Goal: Information Seeking & Learning: Learn about a topic

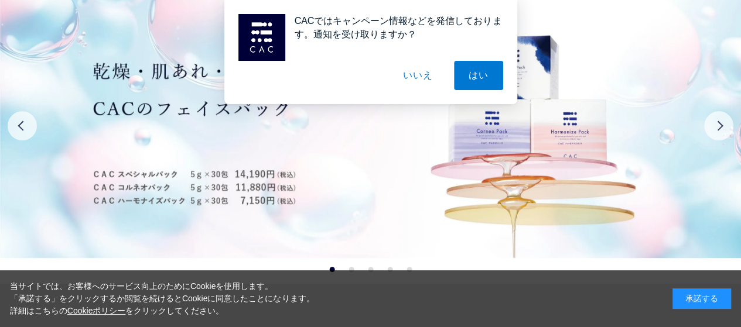
scroll to position [117, 0]
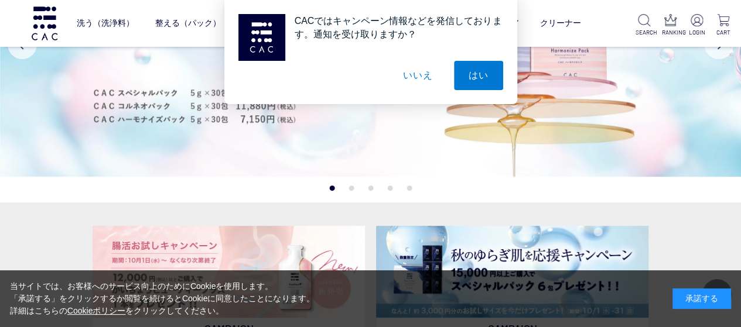
click at [428, 74] on button "いいえ" at bounding box center [417, 75] width 59 height 29
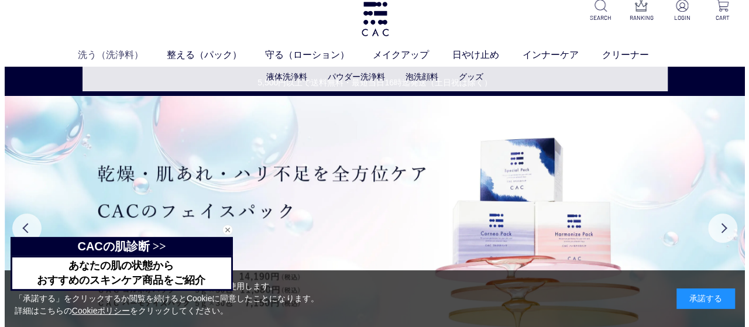
scroll to position [0, 0]
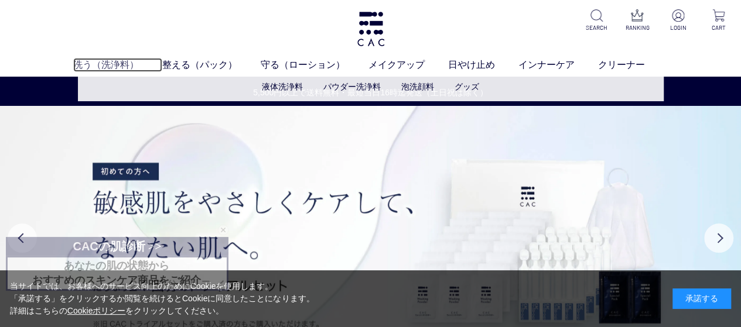
click at [108, 63] on link "洗う（洗浄料）" at bounding box center [117, 65] width 89 height 14
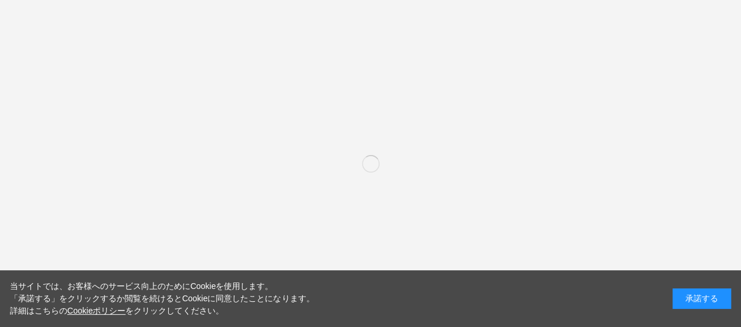
click at [701, 305] on div "承諾する" at bounding box center [701, 299] width 59 height 20
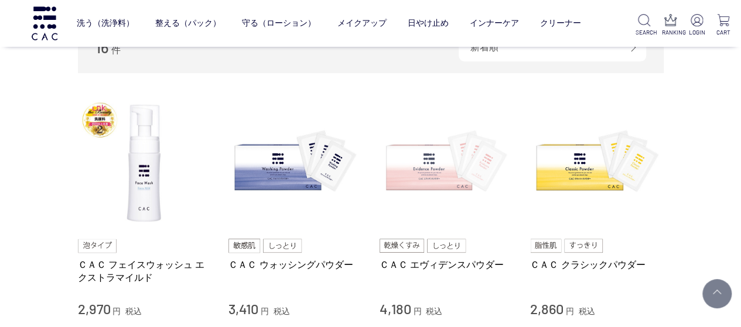
scroll to position [234, 0]
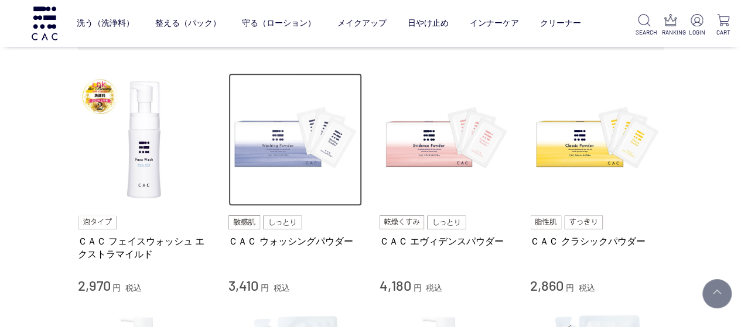
click at [269, 155] on img at bounding box center [294, 139] width 133 height 133
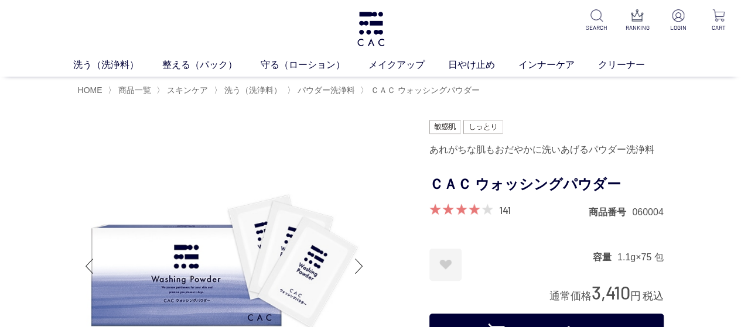
drag, startPoint x: 679, startPoint y: 1, endPoint x: 59, endPoint y: 22, distance: 619.8
click at [59, 22] on div "洗う（洗浄料） 液体洗浄料 パウダー洗浄料 泡洗顔料 グッズ 整える（パック） フェイスパック ヘアパック 守る（ローション） 保湿化粧水 柔軟化粧水 美容液…" at bounding box center [370, 38] width 741 height 77
click at [220, 65] on link "整える（パック）" at bounding box center [211, 65] width 98 height 14
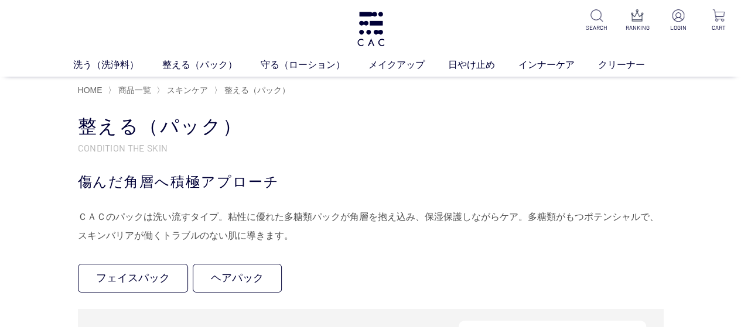
scroll to position [117, 0]
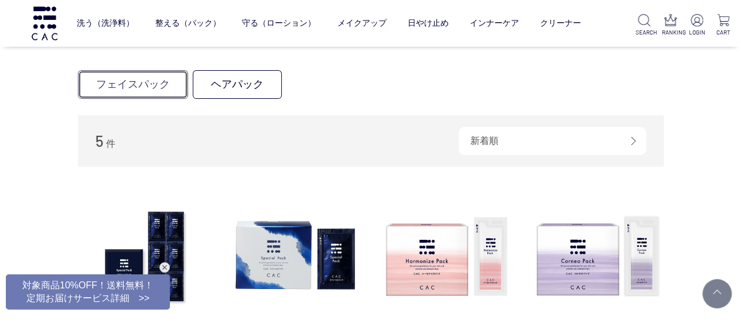
click at [124, 80] on link "フェイスパック" at bounding box center [133, 84] width 110 height 29
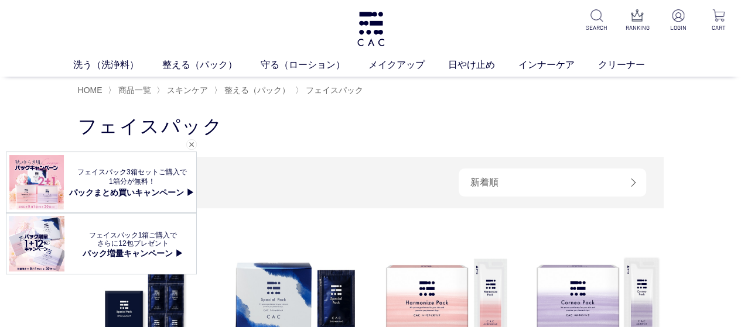
scroll to position [117, 0]
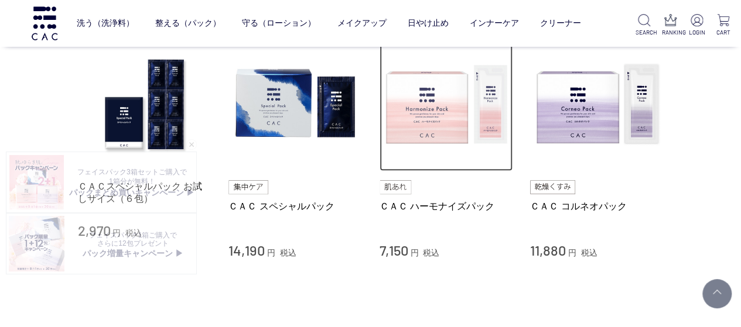
click at [424, 135] on img at bounding box center [445, 104] width 133 height 133
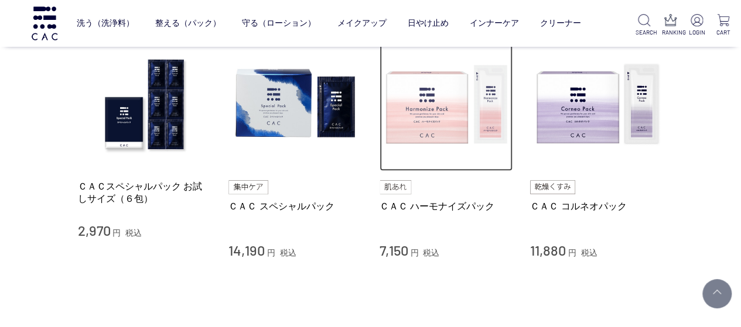
click at [426, 131] on img at bounding box center [445, 104] width 133 height 133
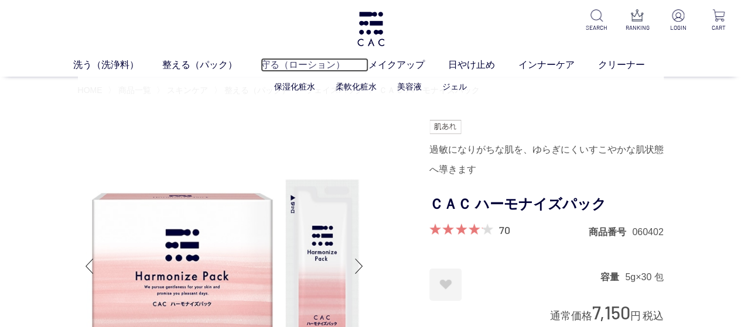
click at [293, 61] on link "守る（ローション）" at bounding box center [315, 65] width 108 height 14
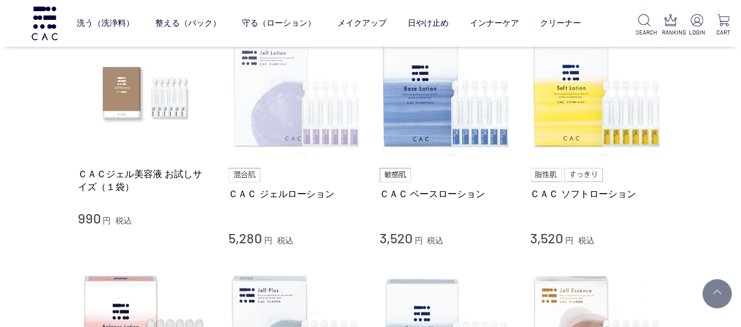
scroll to position [234, 0]
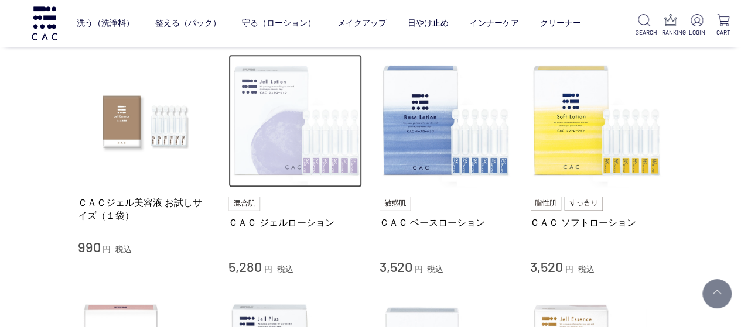
click at [283, 154] on img at bounding box center [294, 120] width 133 height 133
